Goal: Task Accomplishment & Management: Use online tool/utility

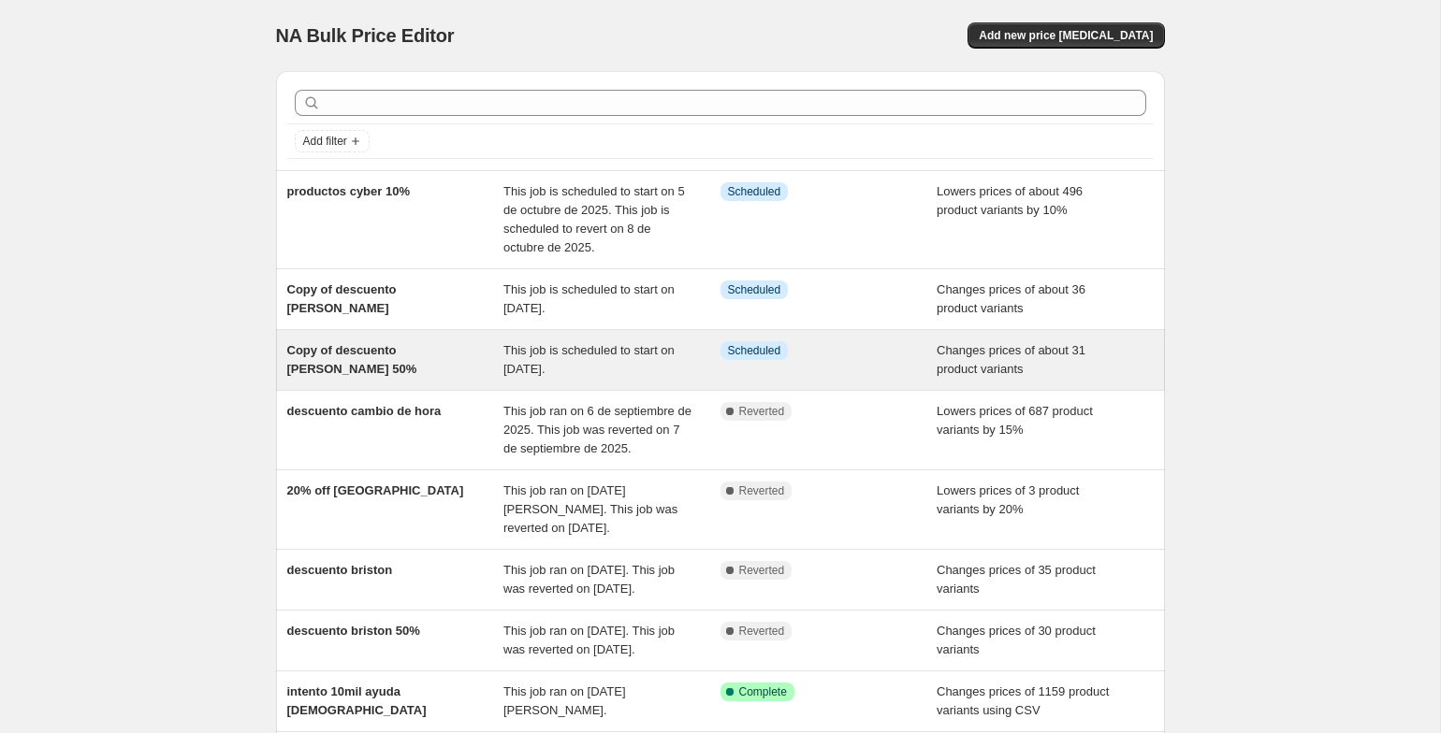
click at [365, 370] on div "Copy of descuento [PERSON_NAME] 50%" at bounding box center [395, 359] width 217 height 37
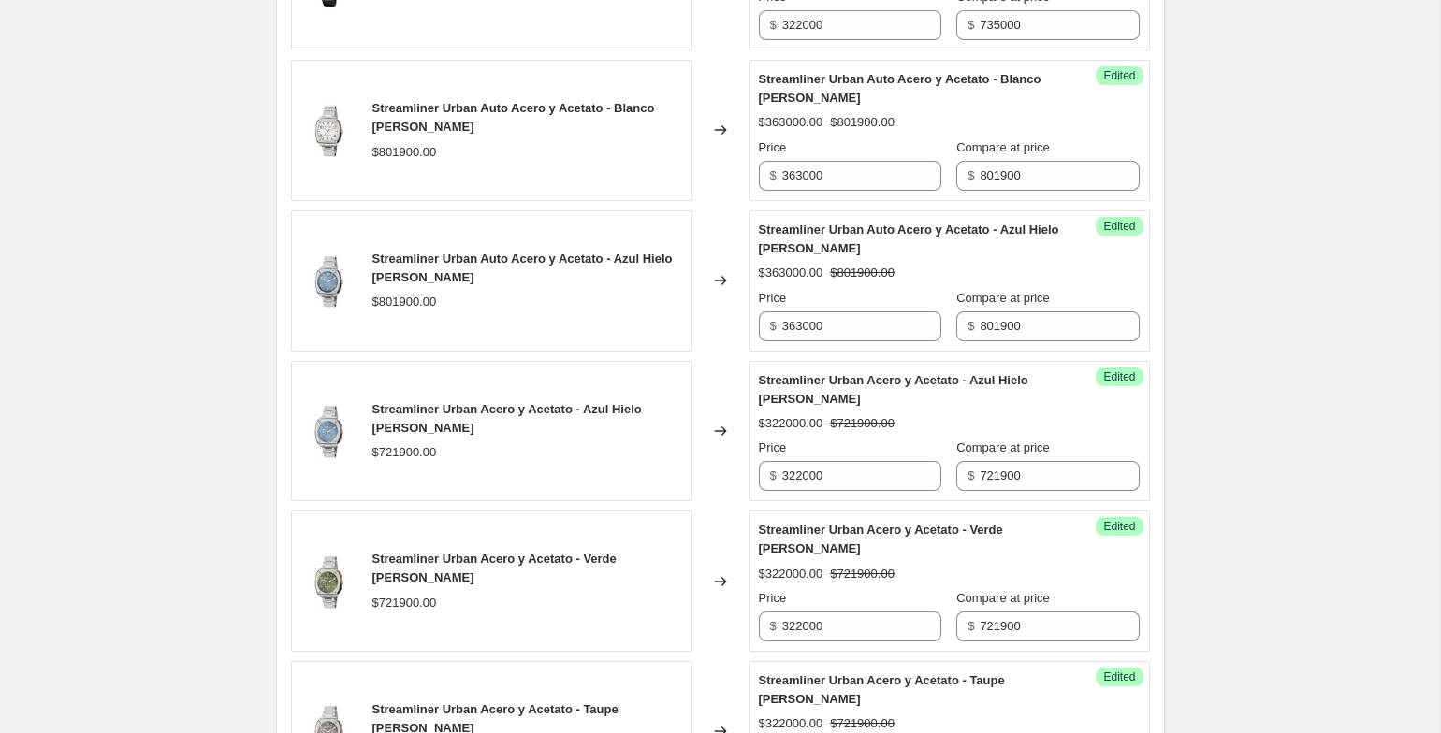
scroll to position [1168, 0]
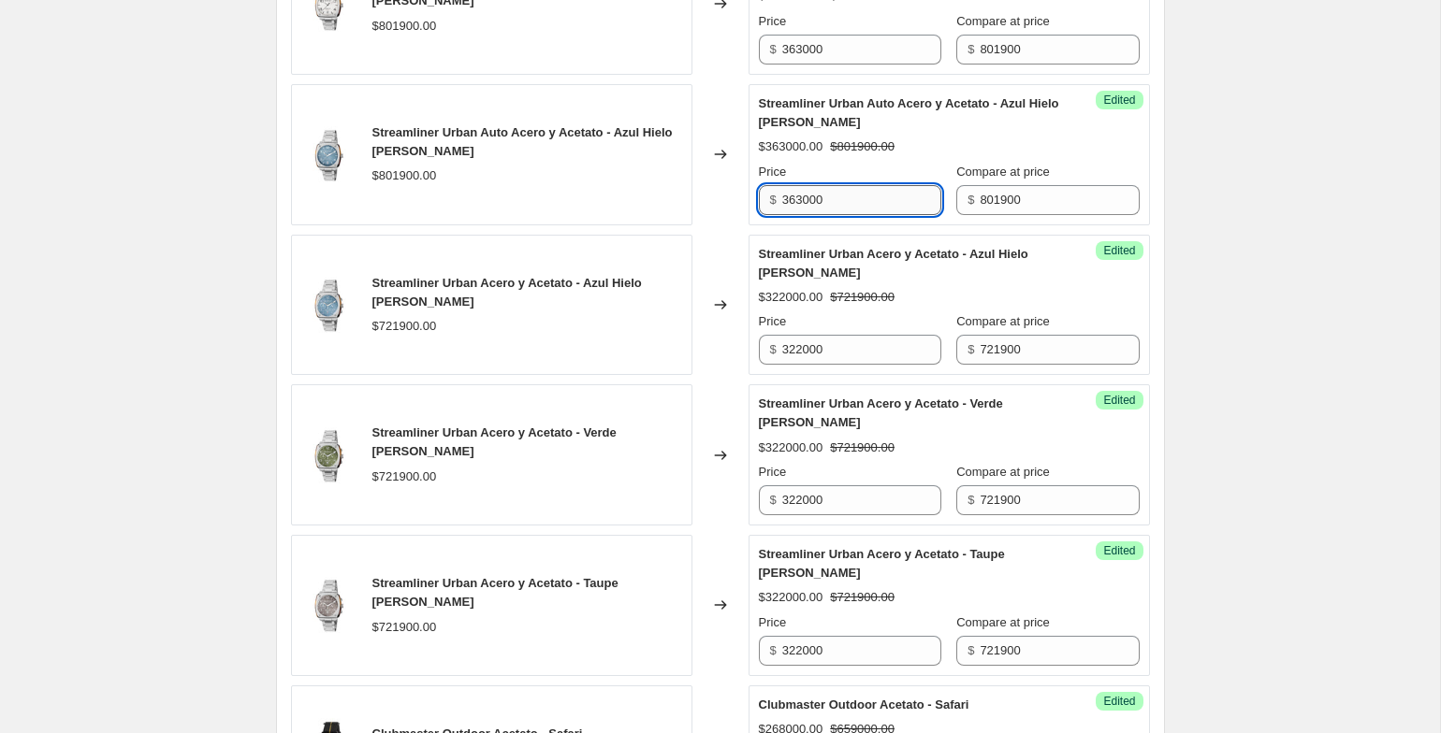
click at [891, 199] on input "363000" at bounding box center [861, 200] width 159 height 30
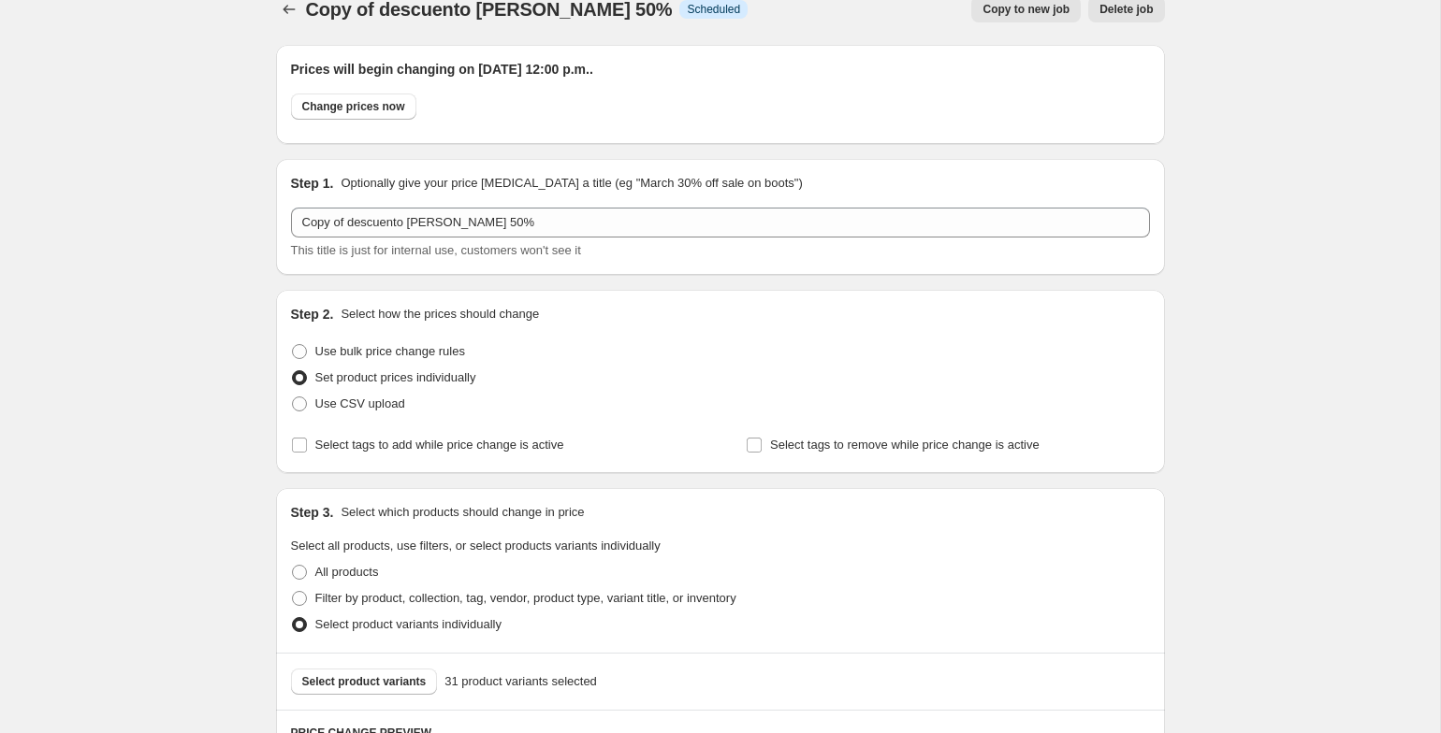
scroll to position [0, 0]
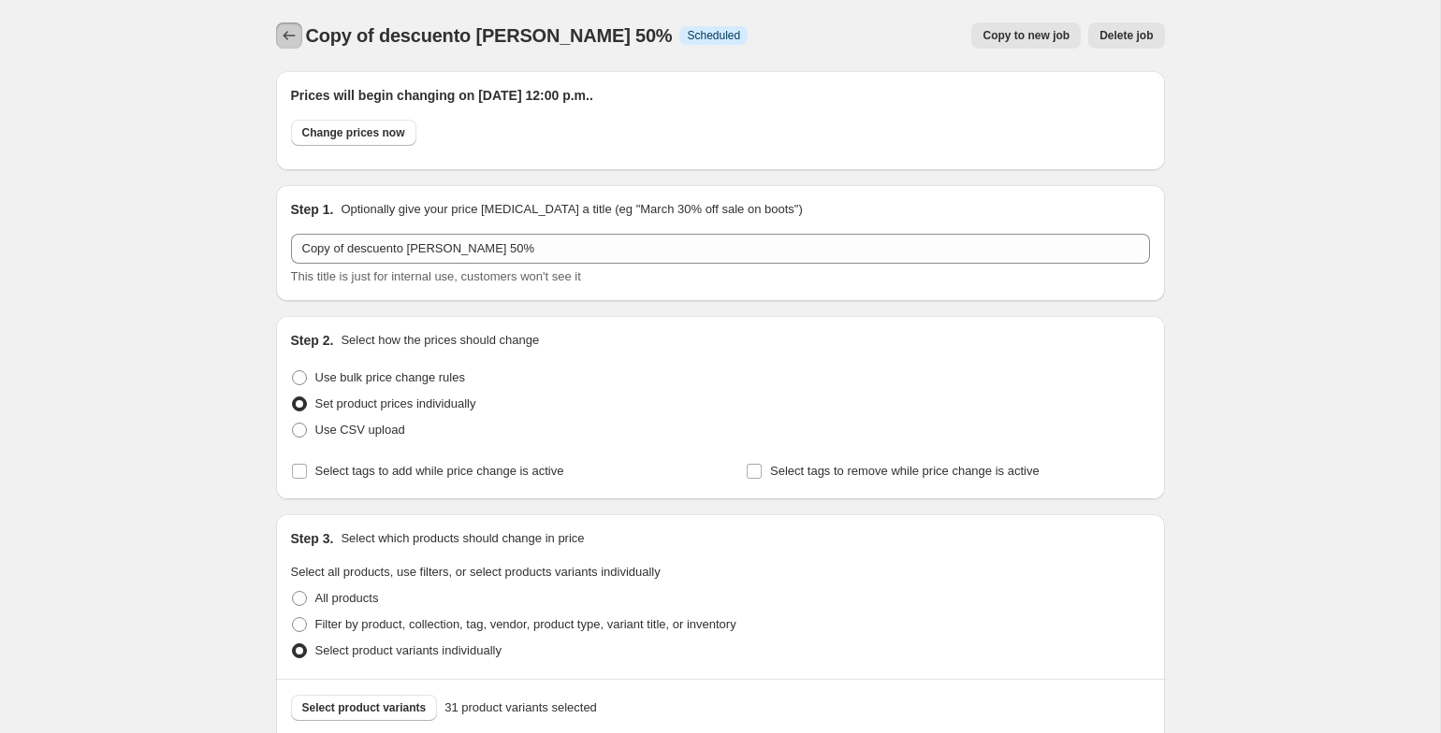
click at [286, 27] on icon "Price change jobs" at bounding box center [289, 35] width 19 height 19
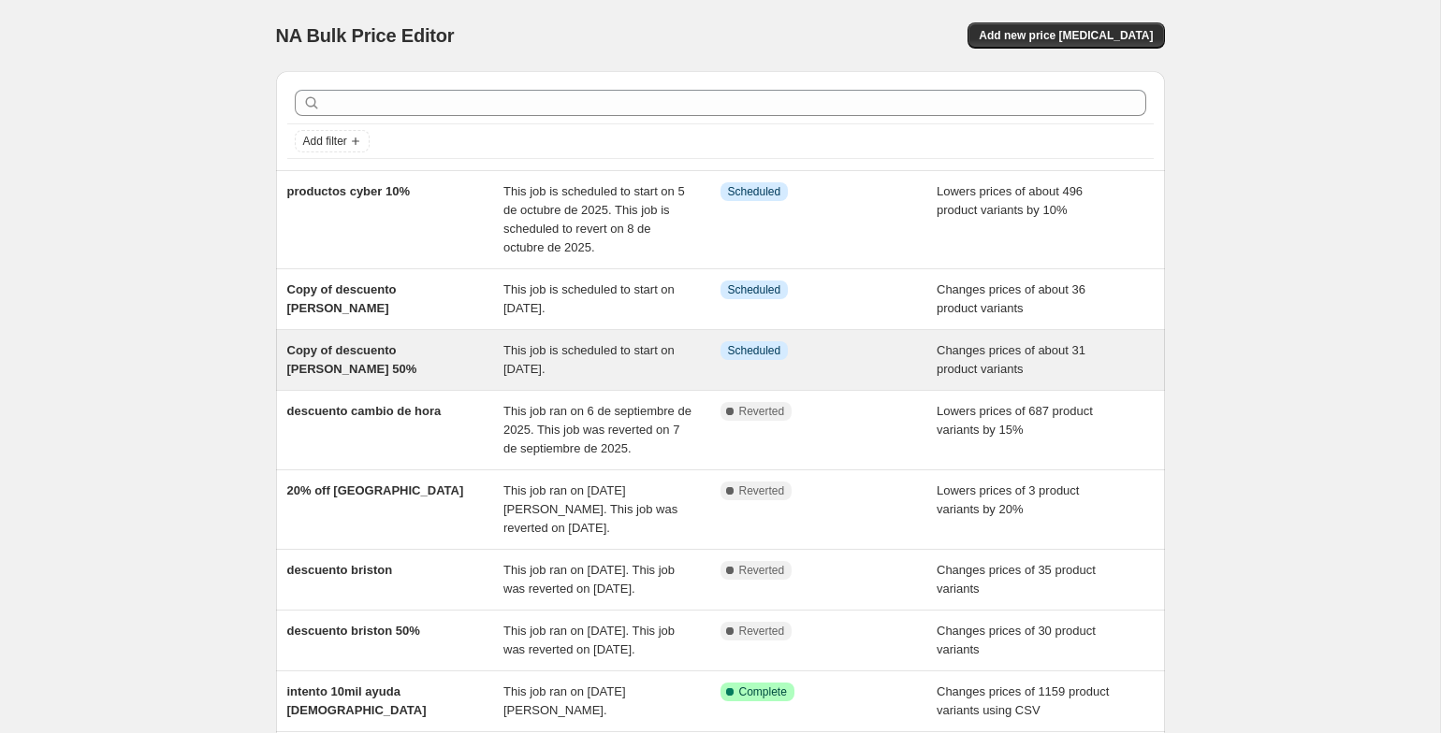
click at [548, 355] on span "This job is scheduled to start on 5 de octubre de 2025." at bounding box center [588, 359] width 171 height 33
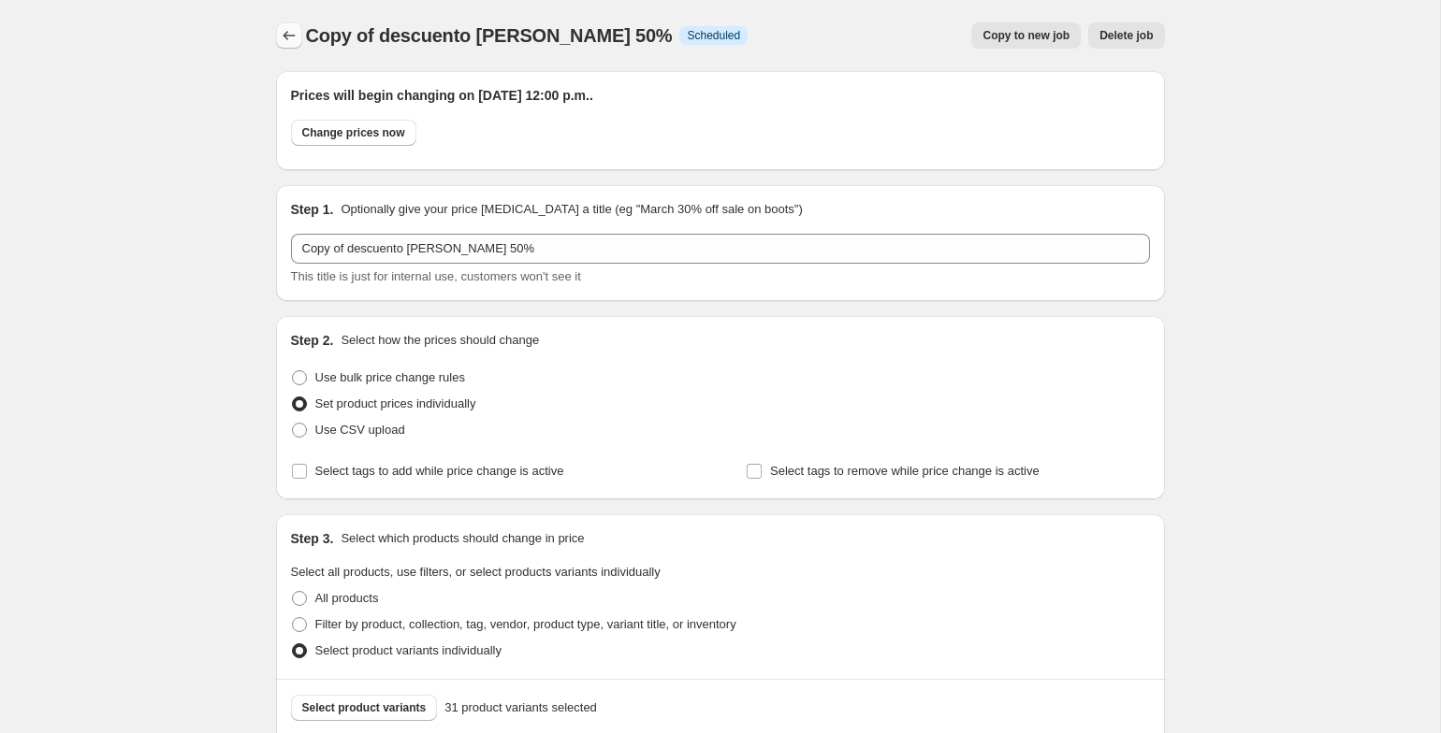
click at [276, 27] on button "Price change jobs" at bounding box center [289, 35] width 26 height 26
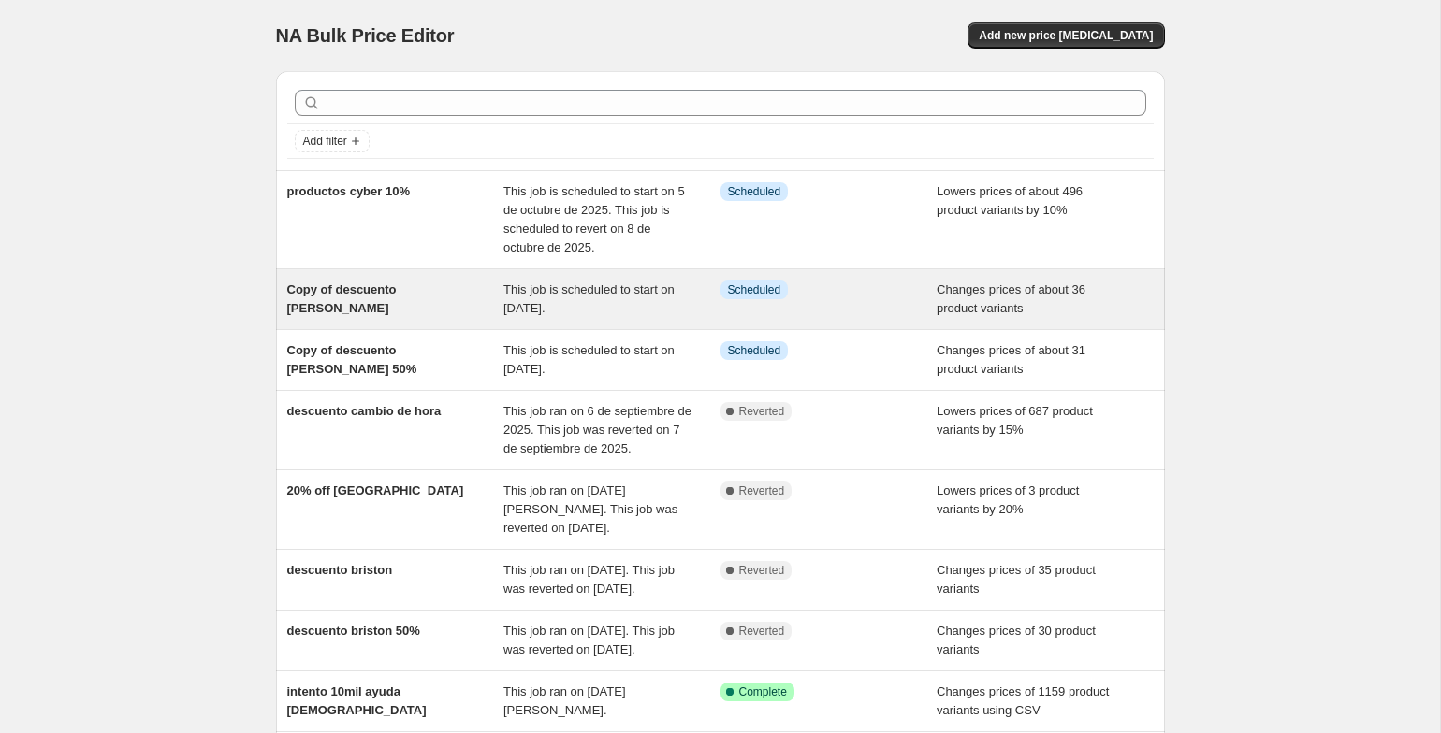
click at [384, 303] on div "Copy of descuento briston" at bounding box center [395, 299] width 217 height 37
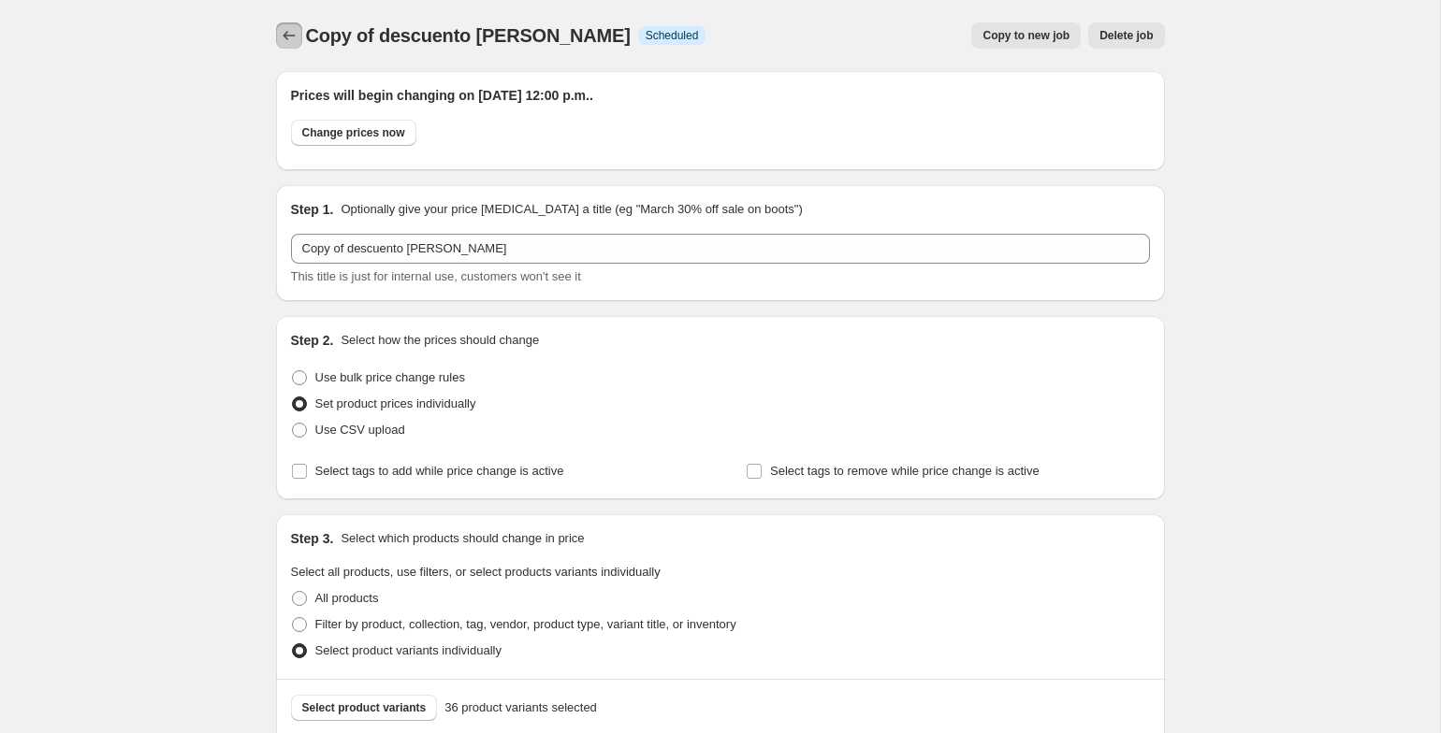
click at [295, 39] on icon "Price change jobs" at bounding box center [289, 35] width 19 height 19
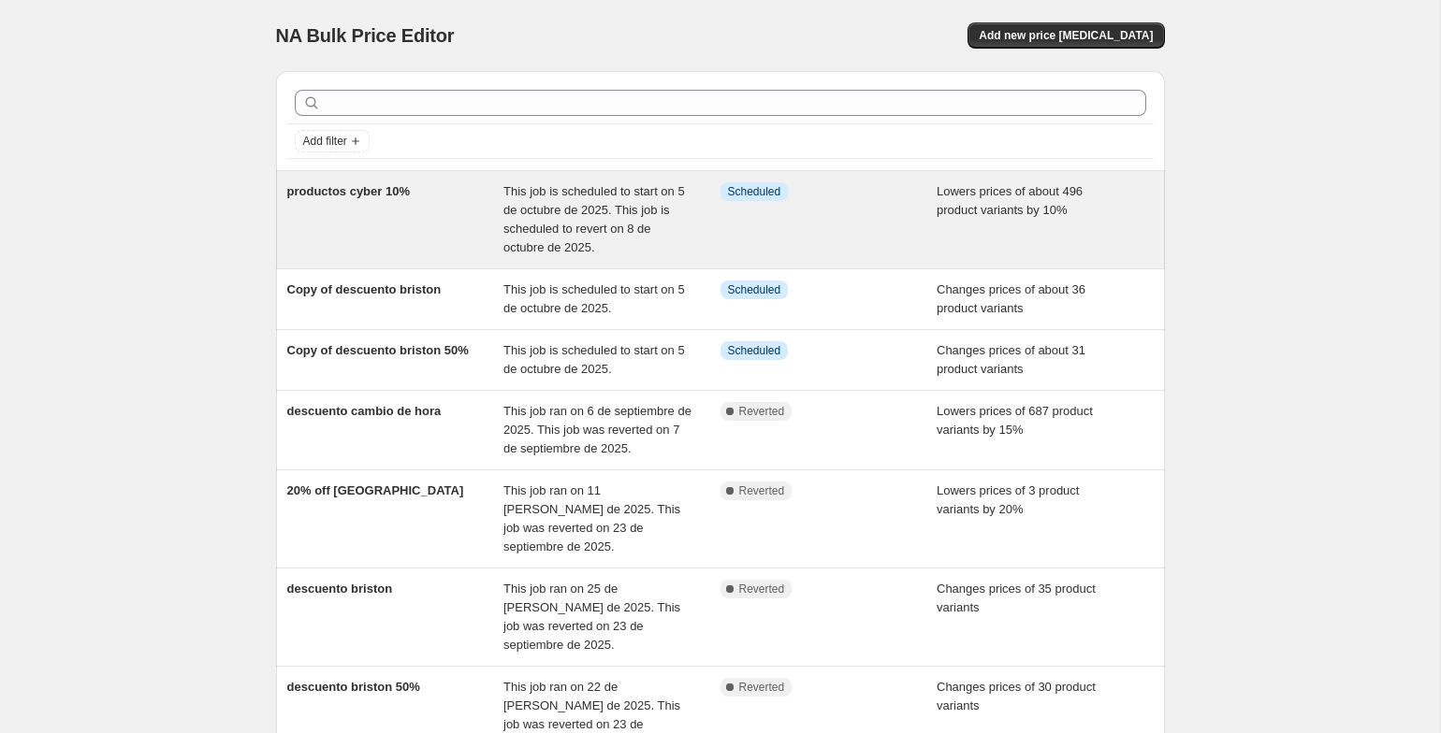
click at [734, 219] on div "Info Scheduled" at bounding box center [828, 219] width 217 height 75
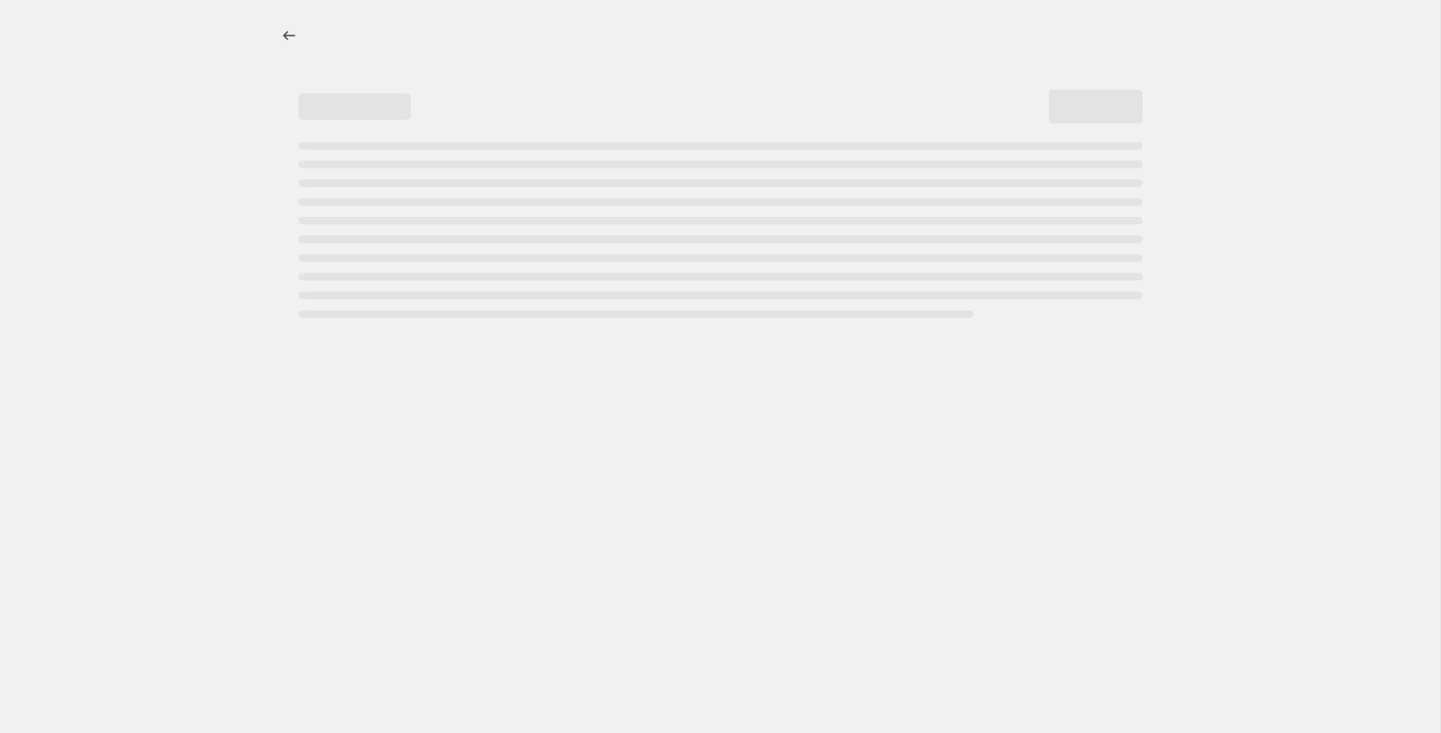
select select "percentage"
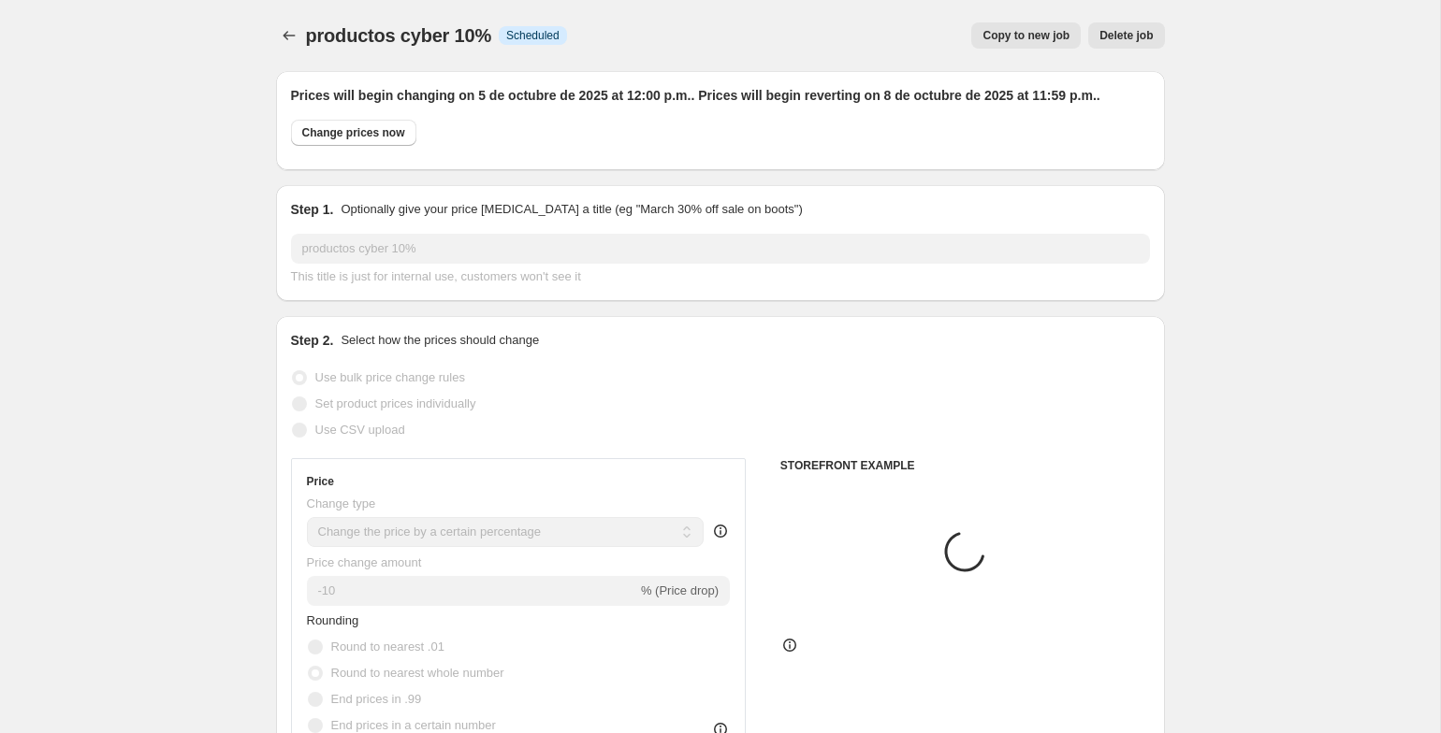
select select "tag"
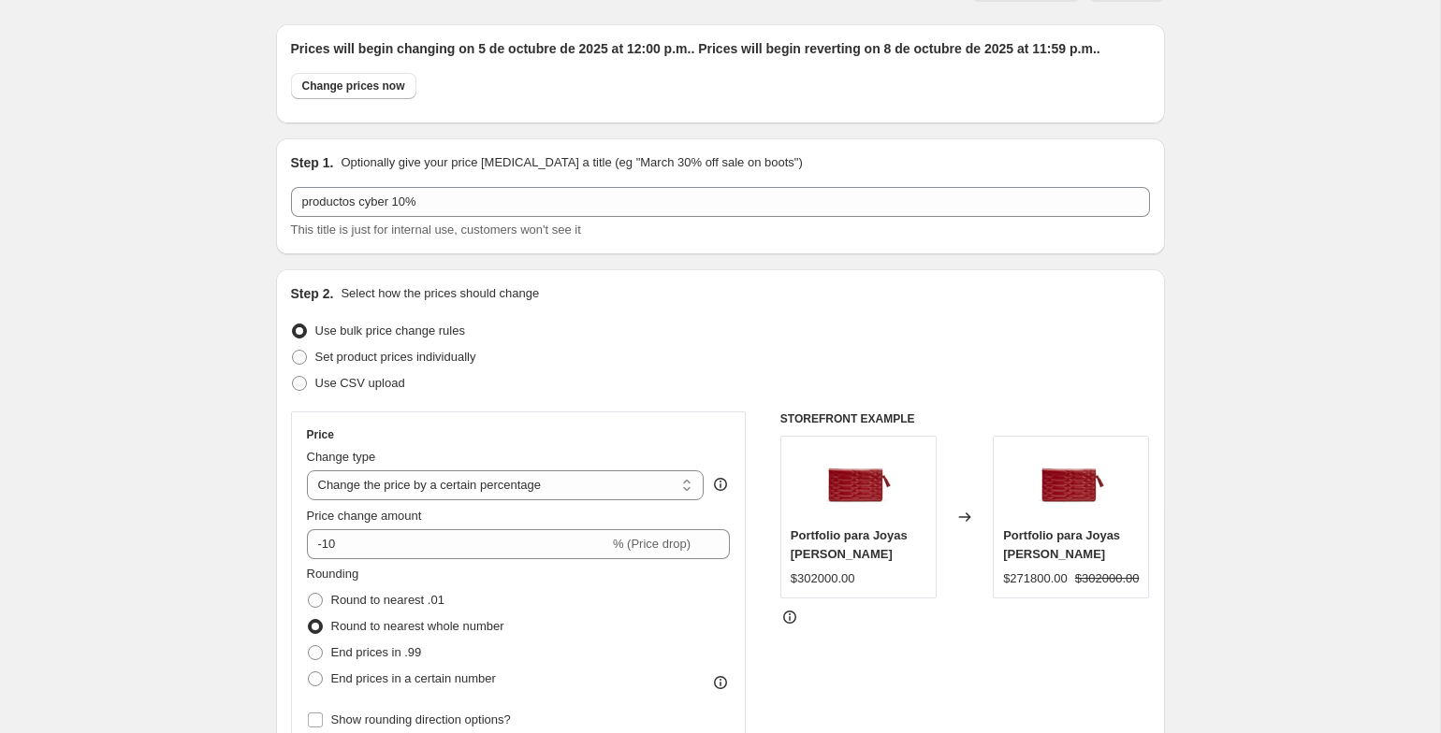
scroll to position [8, 0]
